Goal: Task Accomplishment & Management: Manage account settings

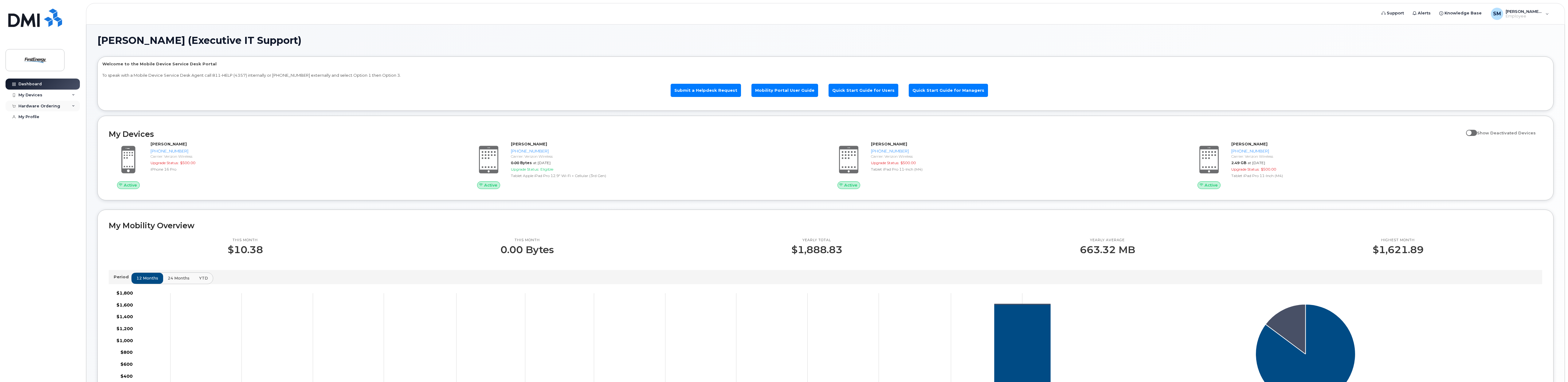
click at [49, 105] on div "Hardware Ordering" at bounding box center [39, 106] width 42 height 5
click at [37, 116] on div "My Orders" at bounding box center [32, 117] width 22 height 5
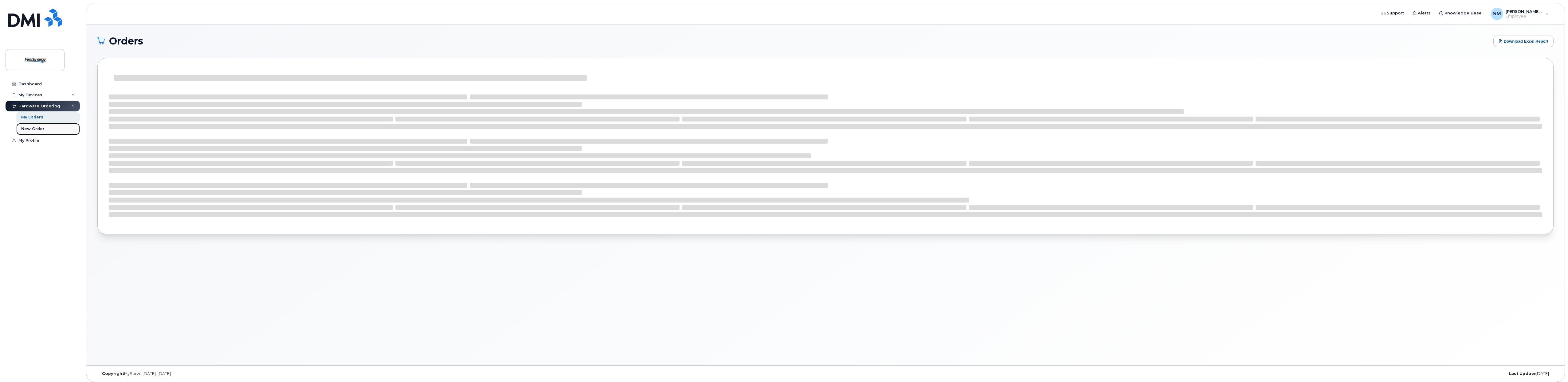
click at [37, 129] on div "New Order" at bounding box center [33, 128] width 23 height 5
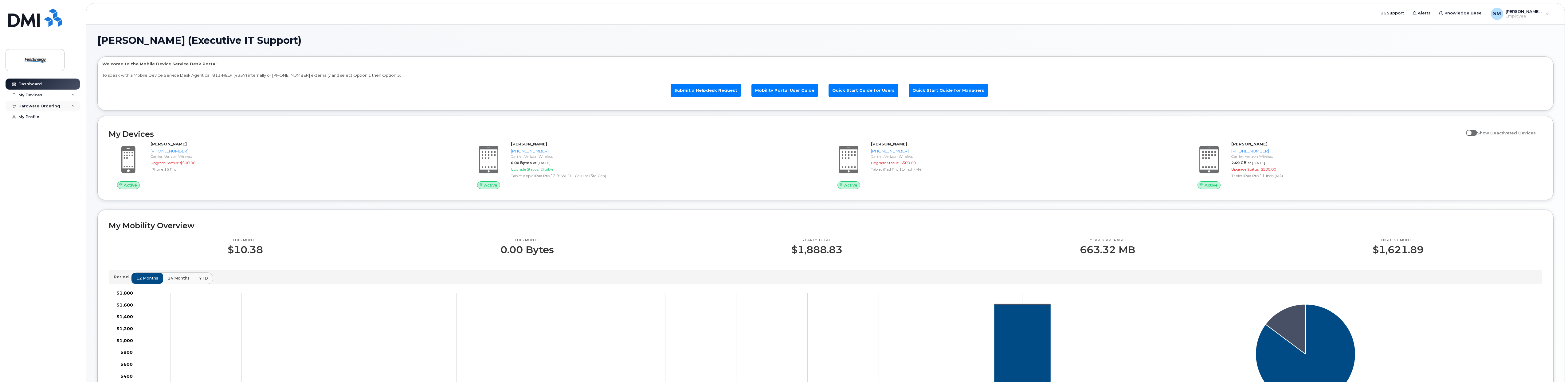
click at [47, 106] on div "Hardware Ordering" at bounding box center [39, 106] width 42 height 5
click at [35, 116] on div "My Orders" at bounding box center [32, 117] width 22 height 5
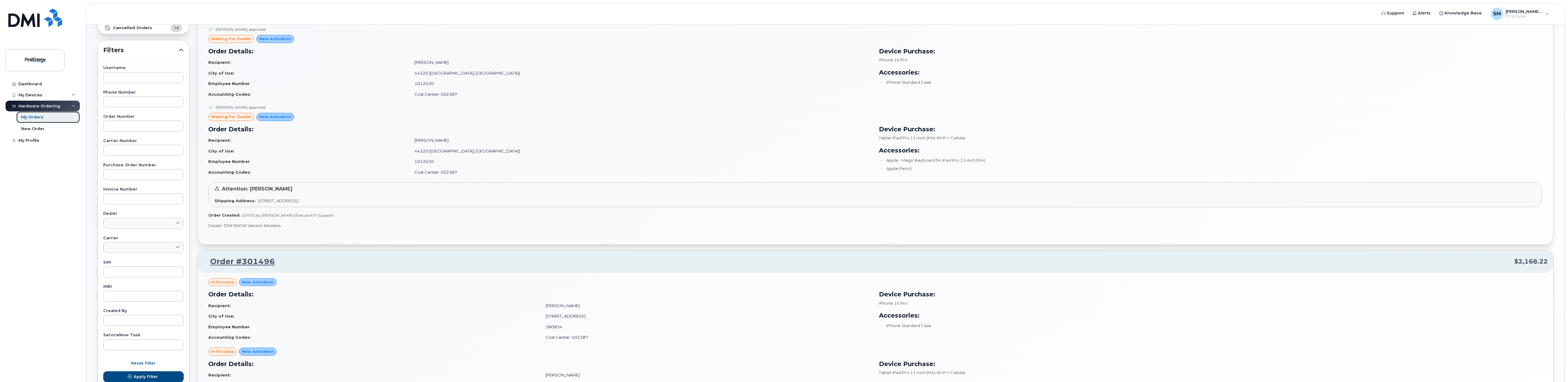
scroll to position [184, 0]
